Goal: Navigation & Orientation: Find specific page/section

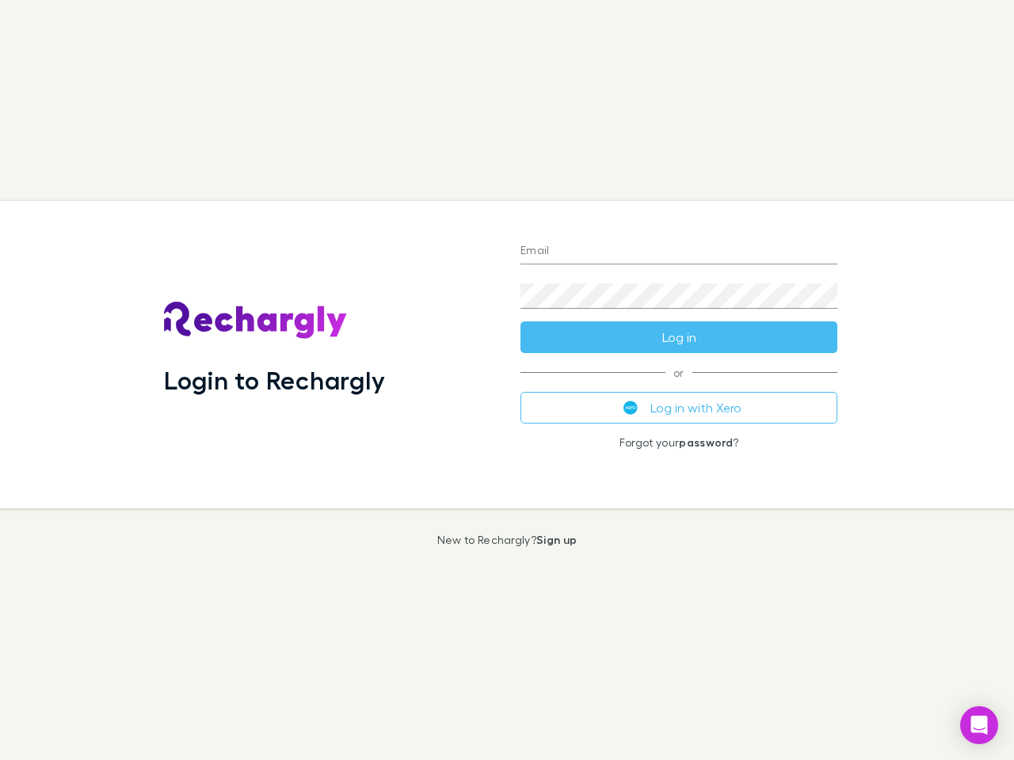
click at [507, 380] on div "Login to Rechargly" at bounding box center [329, 354] width 356 height 307
click at [679, 252] on input "Email" at bounding box center [678, 251] width 317 height 25
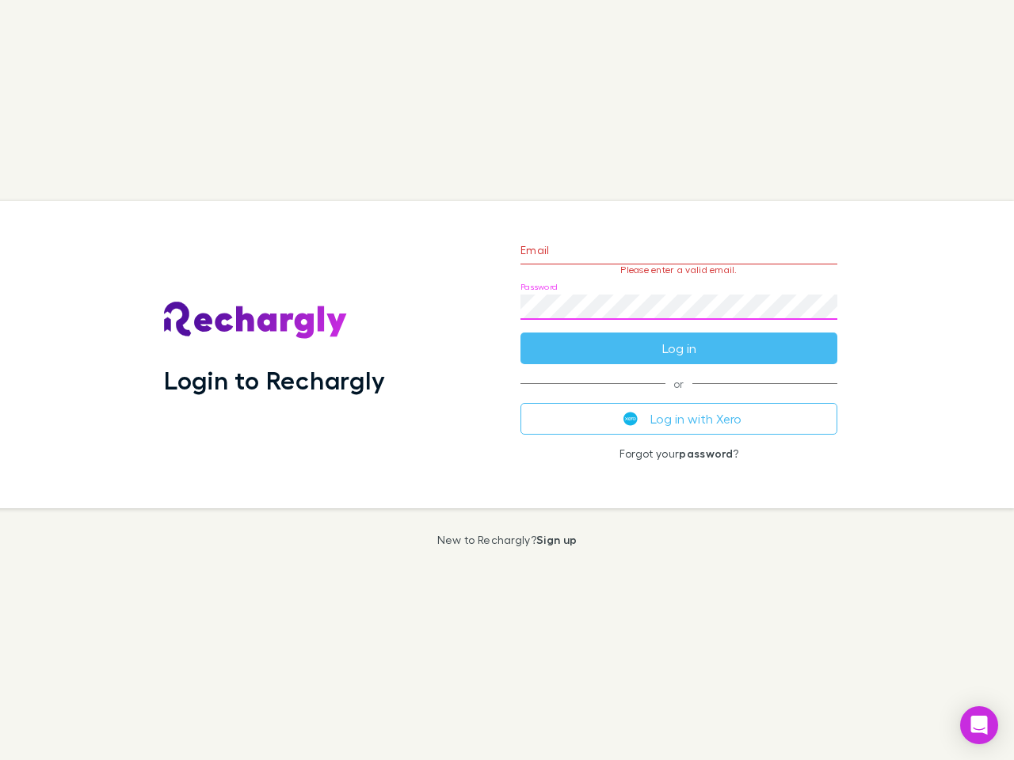
click at [679, 337] on form "Email Please enter a valid email. Password Log in" at bounding box center [678, 296] width 317 height 138
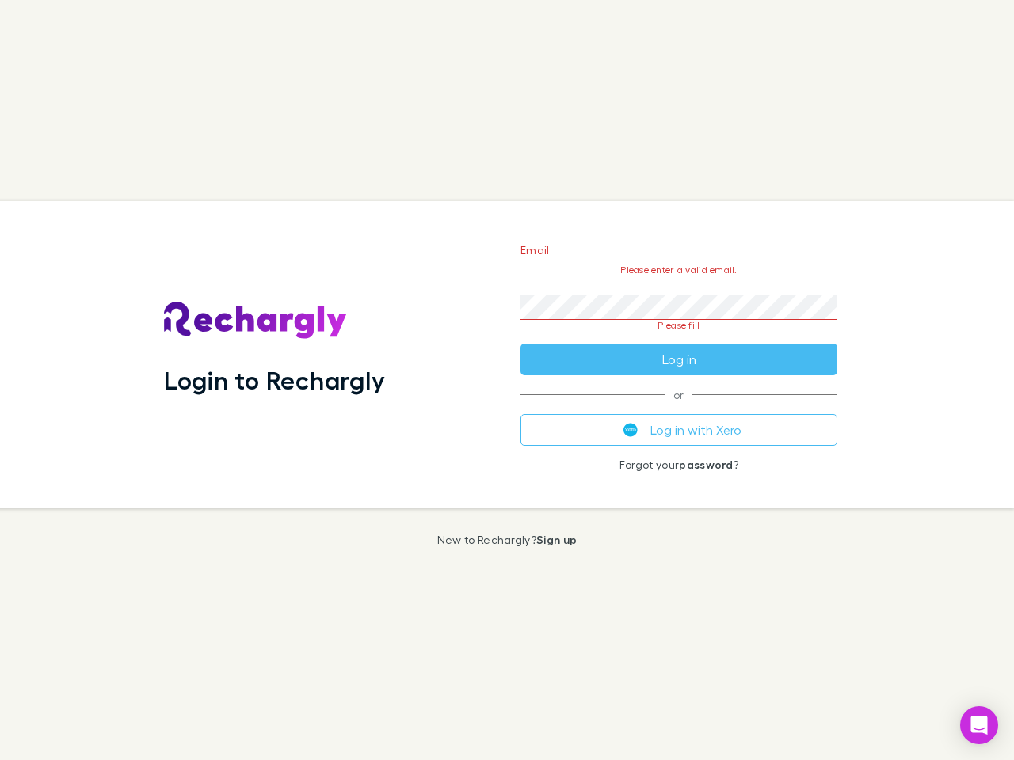
click at [679, 408] on div "Email Please enter a valid email. Password Please fill Log in or Log in with Xe…" at bounding box center [679, 354] width 342 height 307
click at [979, 726] on icon "Open Intercom Messenger" at bounding box center [979, 725] width 17 height 19
